Goal: Navigation & Orientation: Find specific page/section

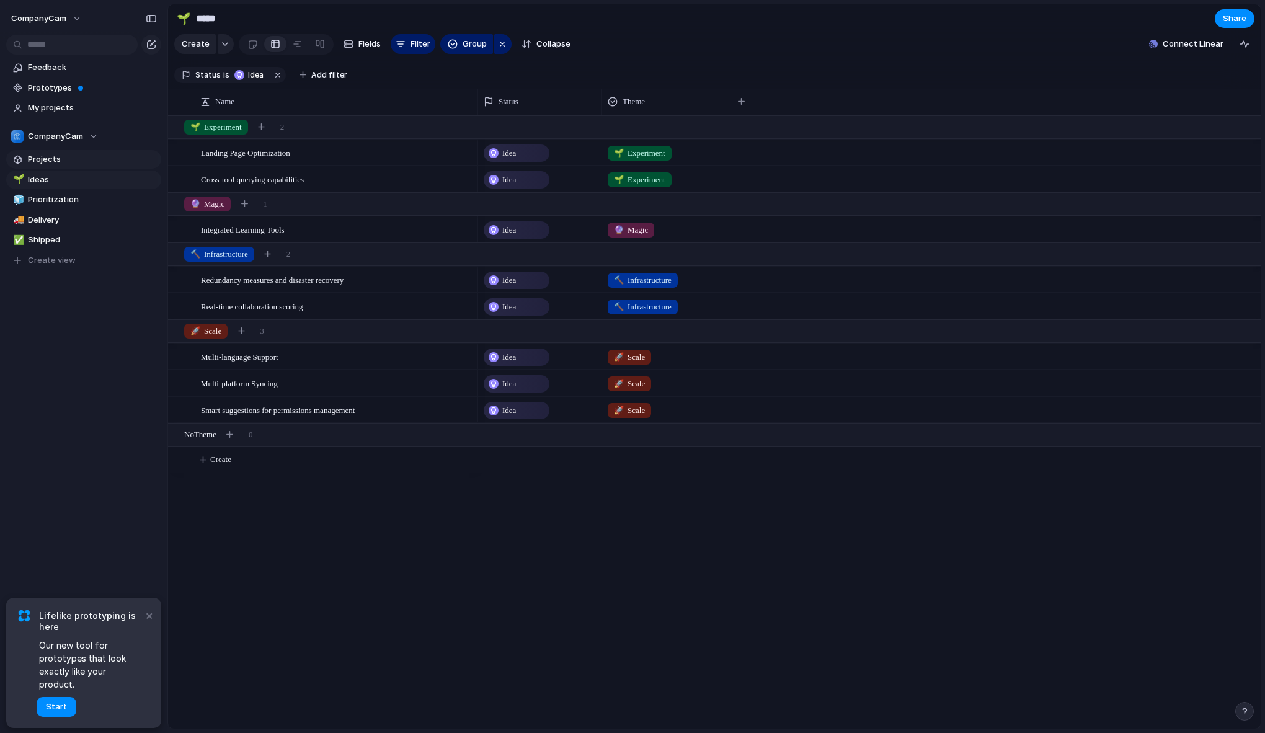
click at [56, 154] on span "Projects" at bounding box center [92, 159] width 129 height 12
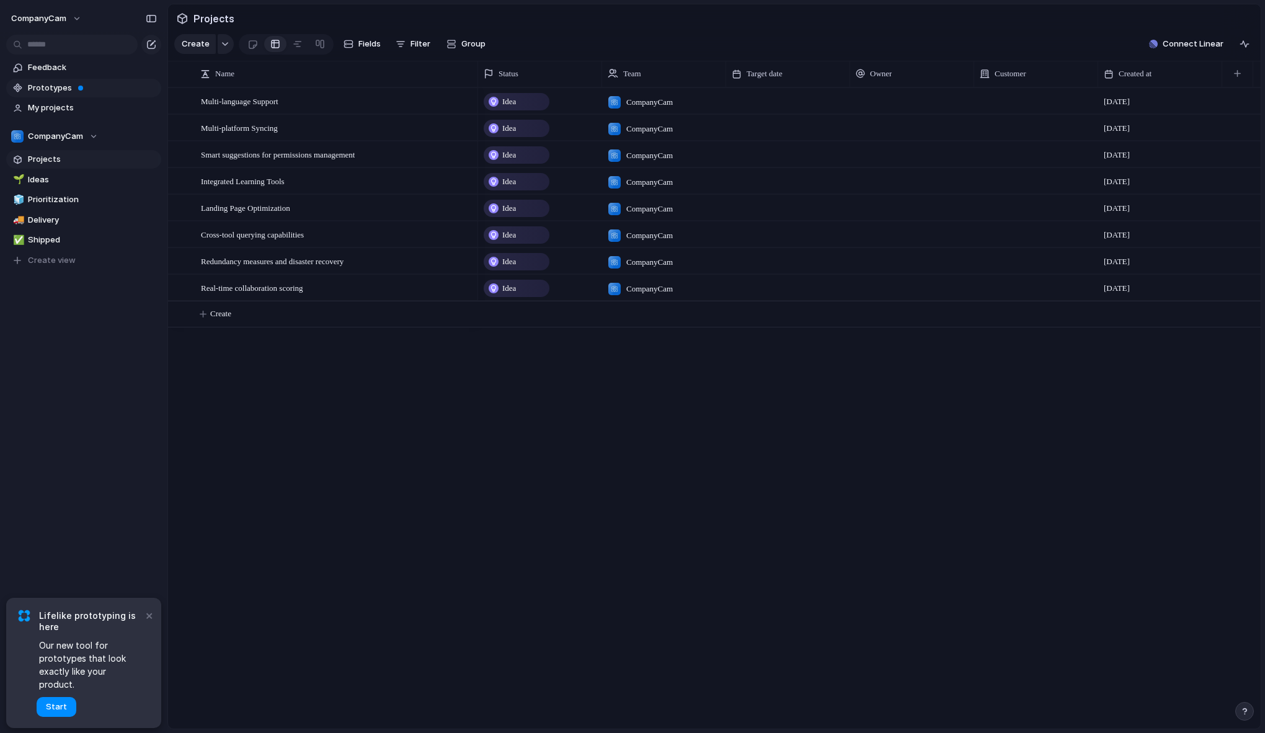
click at [55, 89] on span "Prototypes" at bounding box center [92, 88] width 129 height 12
click at [90, 136] on div "CompanyCam" at bounding box center [54, 136] width 87 height 12
click at [81, 291] on div "CompanyCam Create new team" at bounding box center [632, 366] width 1265 height 733
click at [58, 179] on span "Ideas" at bounding box center [92, 180] width 129 height 12
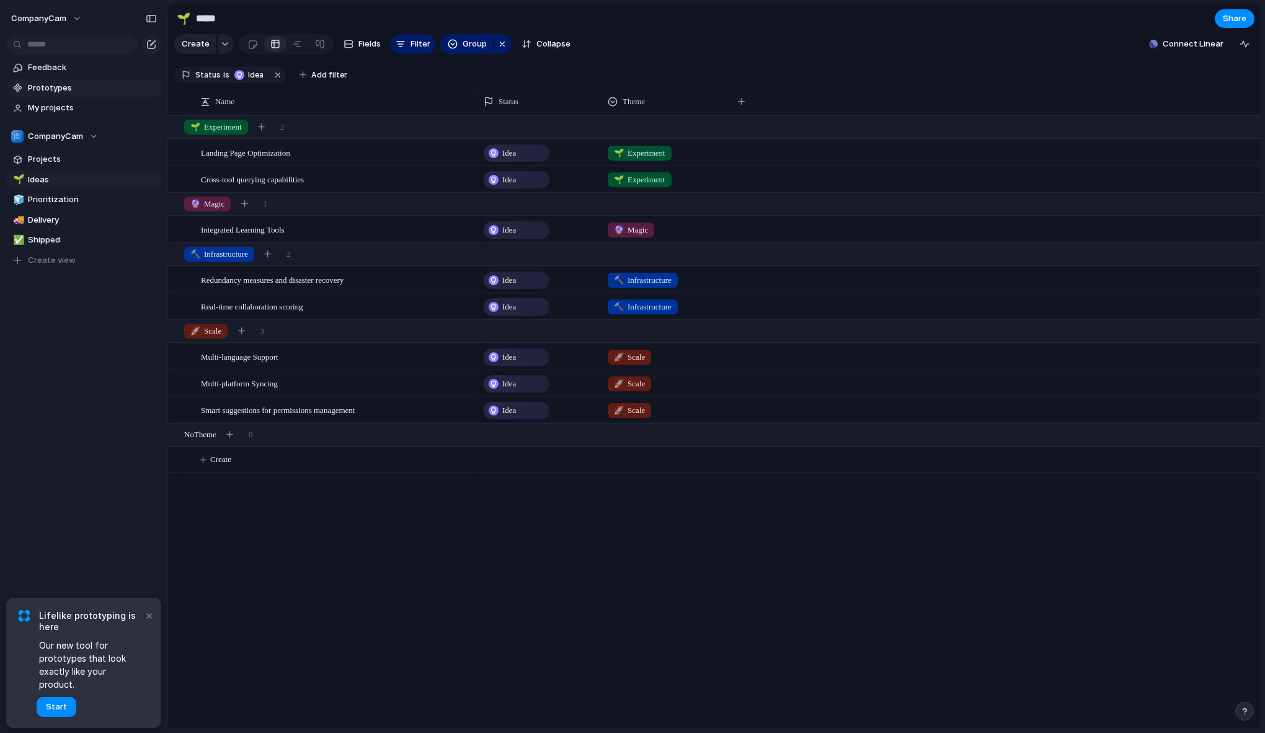
click at [86, 91] on span "Prototypes" at bounding box center [92, 88] width 129 height 12
click at [78, 20] on button "CompanyCam" at bounding box center [47, 19] width 82 height 20
click at [65, 48] on li "Settings" at bounding box center [60, 47] width 103 height 20
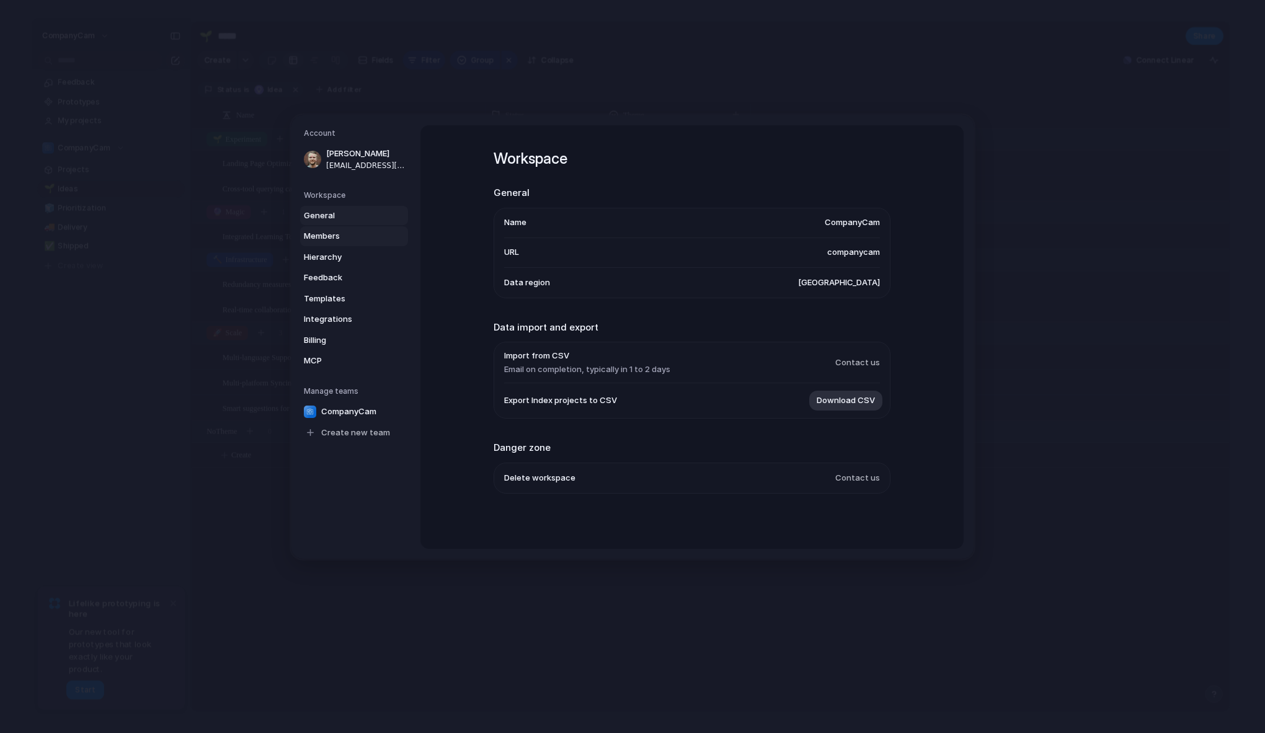
click at [350, 233] on span "Members" at bounding box center [343, 236] width 79 height 12
